Goal: Transaction & Acquisition: Download file/media

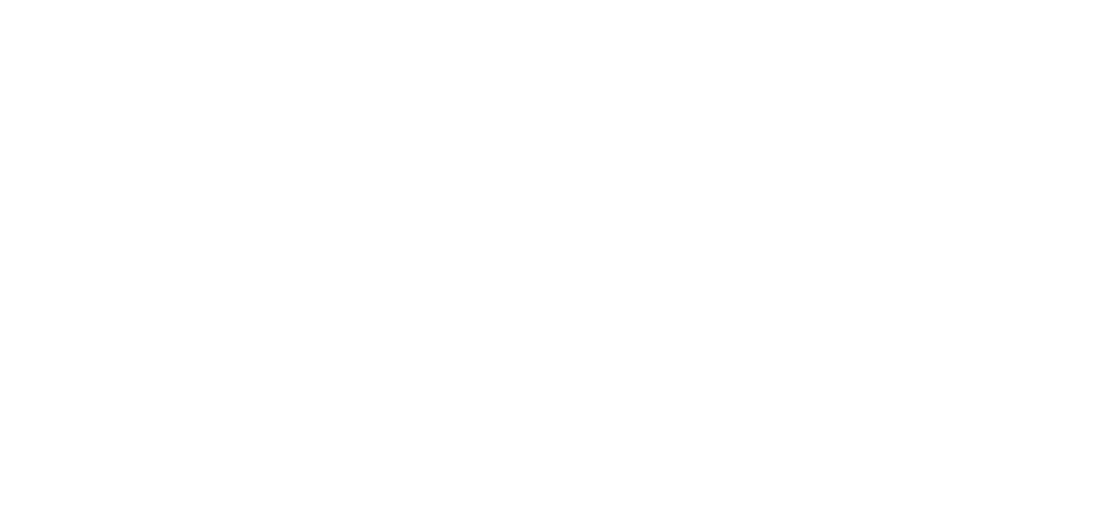
scroll to position [10331, 0]
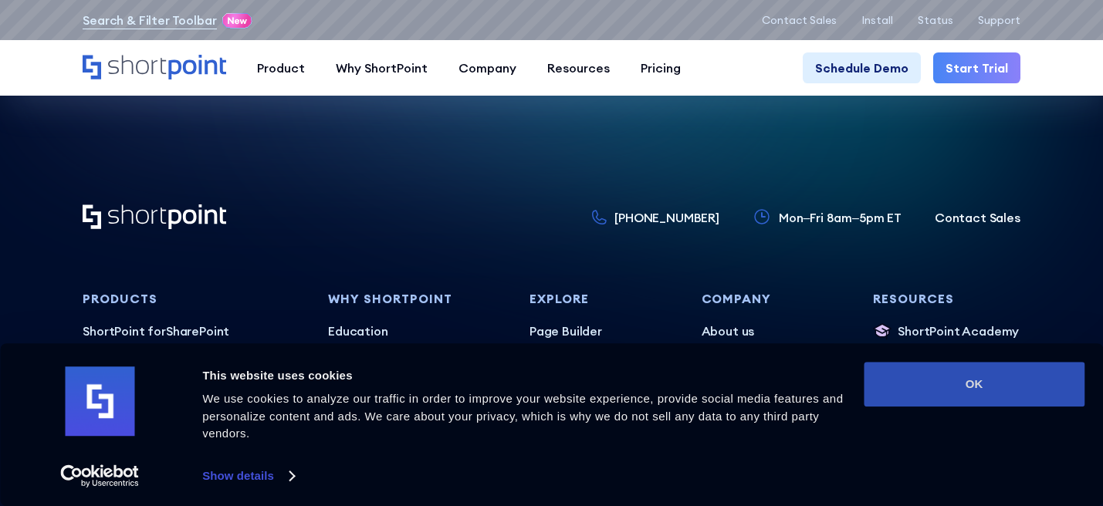
click at [1026, 377] on button "OK" at bounding box center [973, 384] width 221 height 45
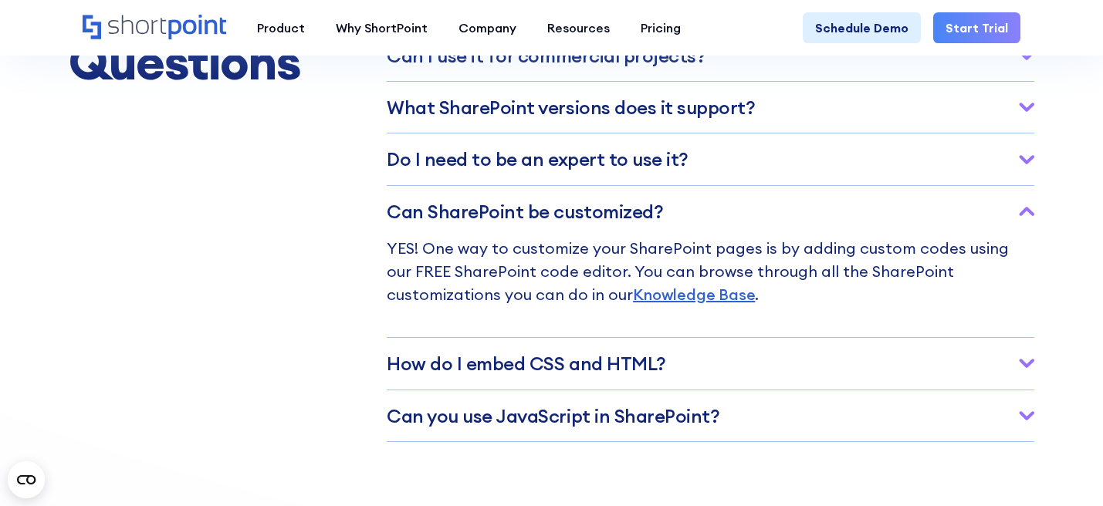
scroll to position [7499, 0]
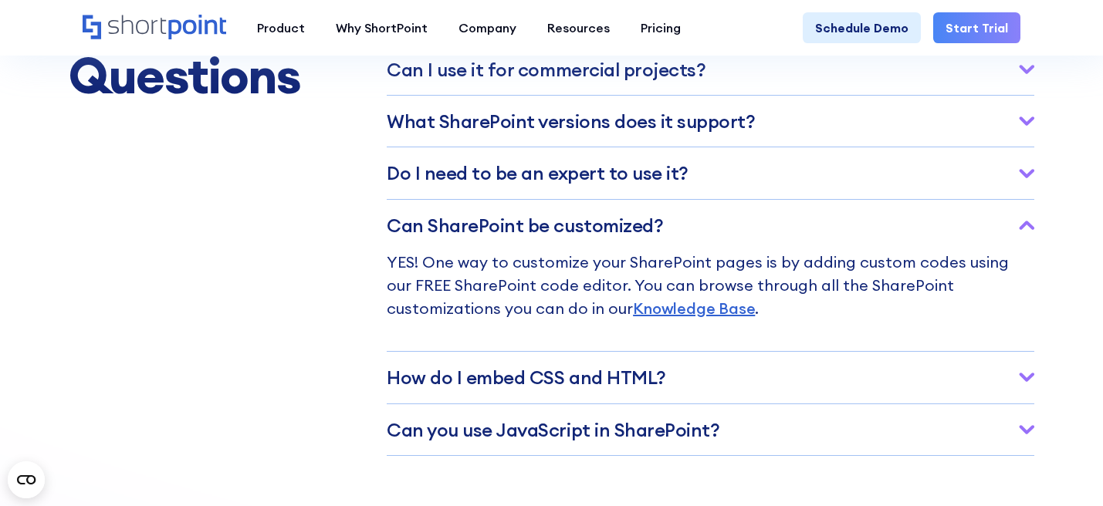
click at [1028, 380] on icon at bounding box center [1026, 377] width 15 height 9
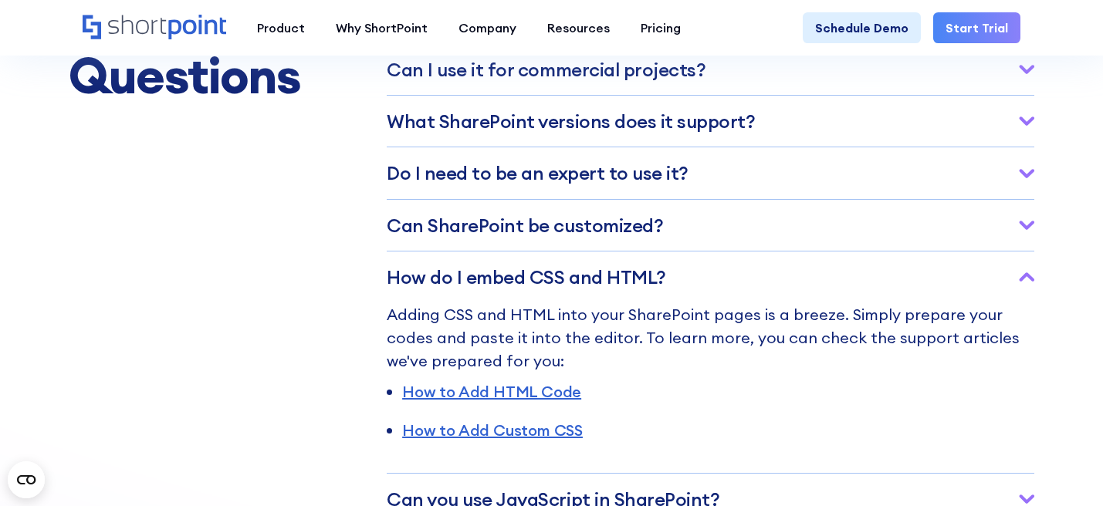
scroll to position [7618, 0]
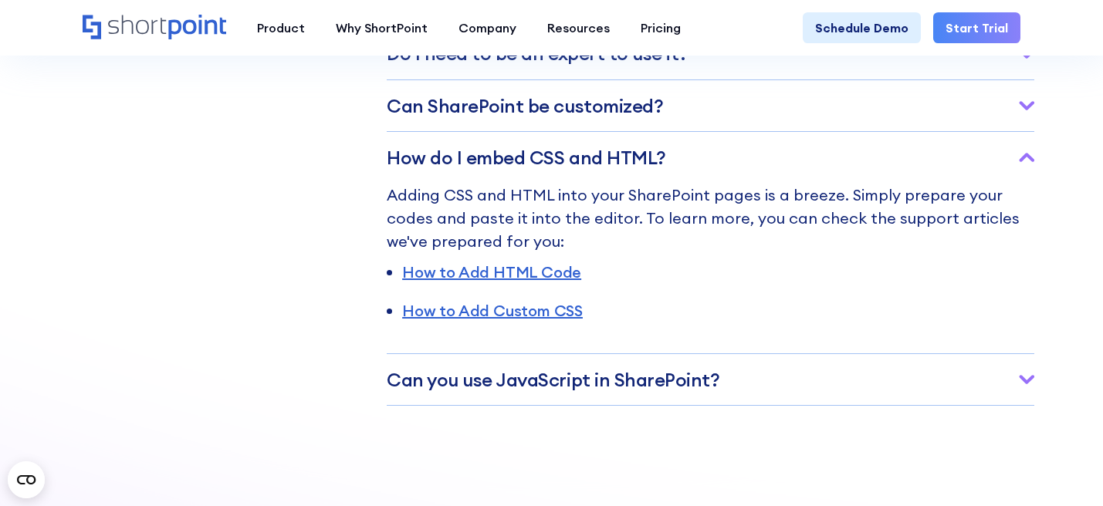
click at [1026, 378] on icon at bounding box center [1026, 379] width 15 height 9
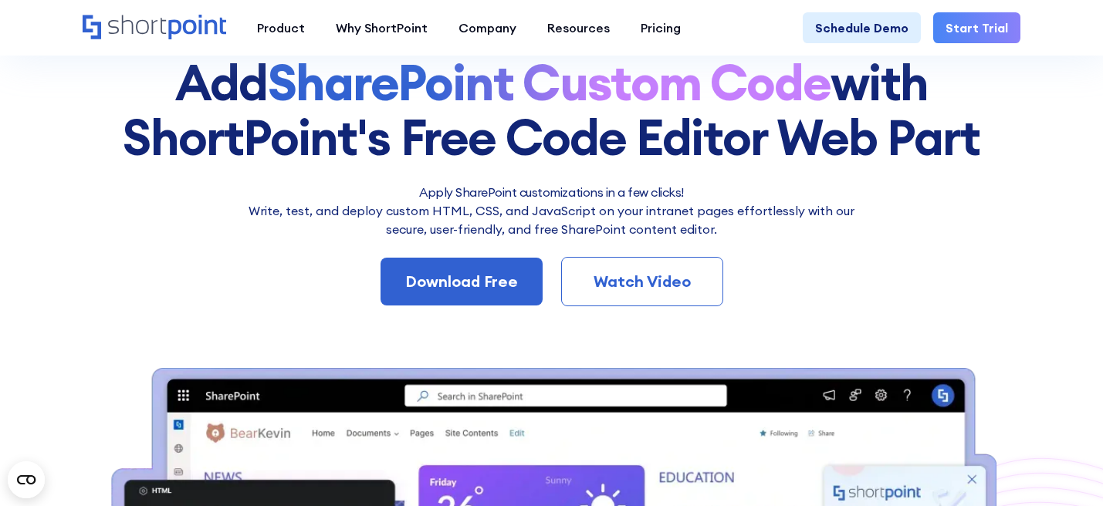
scroll to position [0, 0]
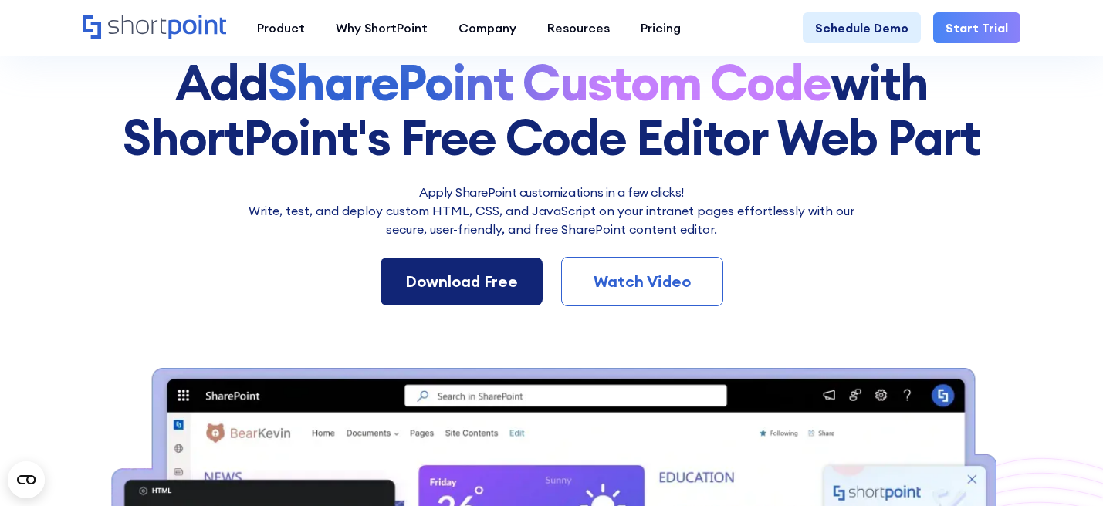
click at [434, 284] on div "Download Free" at bounding box center [461, 281] width 113 height 23
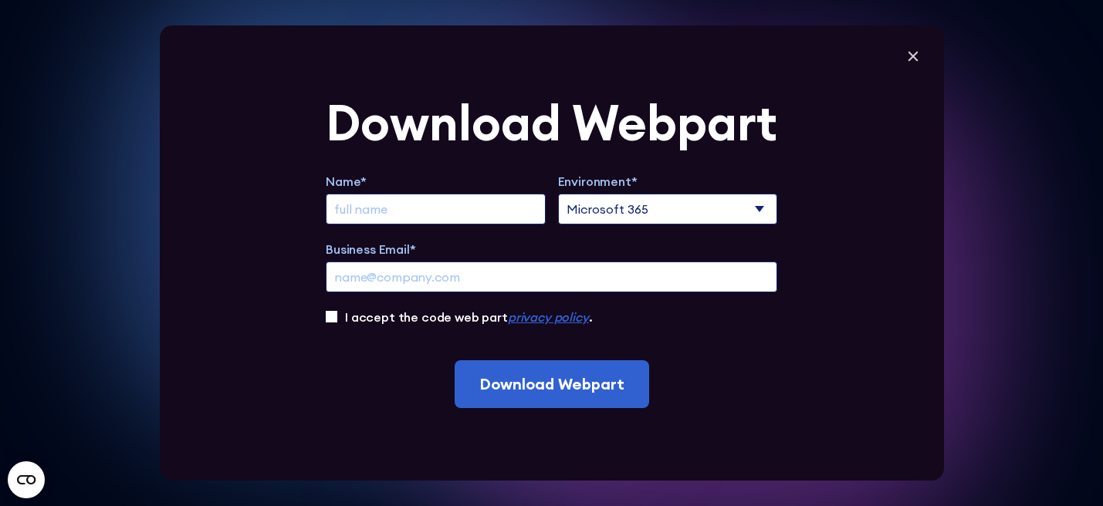
click at [450, 211] on input "Extend Trial" at bounding box center [436, 209] width 220 height 31
click at [333, 316] on input "I accept the code web part privacy policy ." at bounding box center [332, 317] width 12 height 12
checkbox input "true"
click at [366, 271] on input "Business Email*" at bounding box center [551, 277] width 451 height 31
click at [396, 209] on input "Extend Trial" at bounding box center [436, 209] width 220 height 31
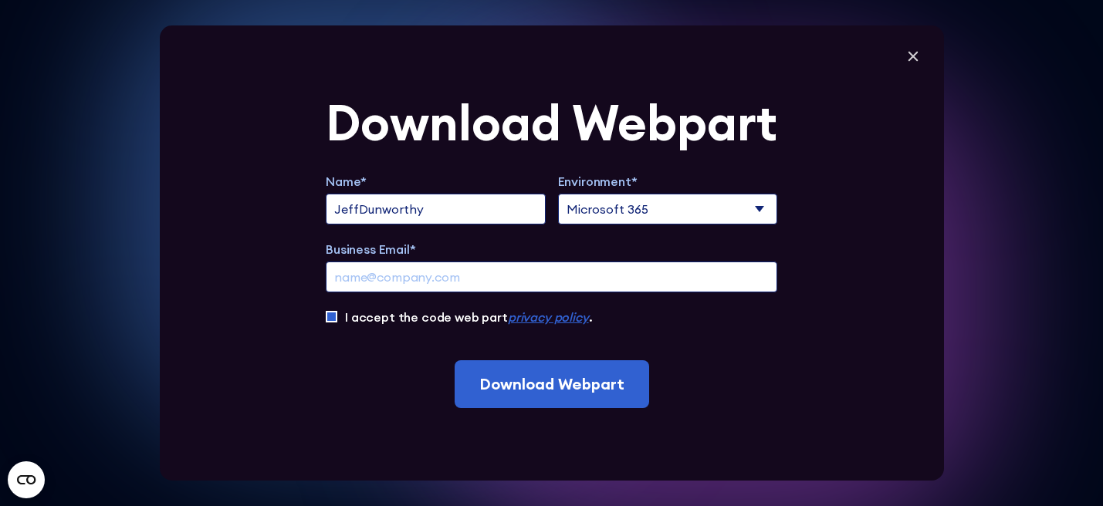
type input "JeffDunworthy"
click at [645, 278] on input "Business Email*" at bounding box center [551, 277] width 451 height 31
